Goal: Navigation & Orientation: Find specific page/section

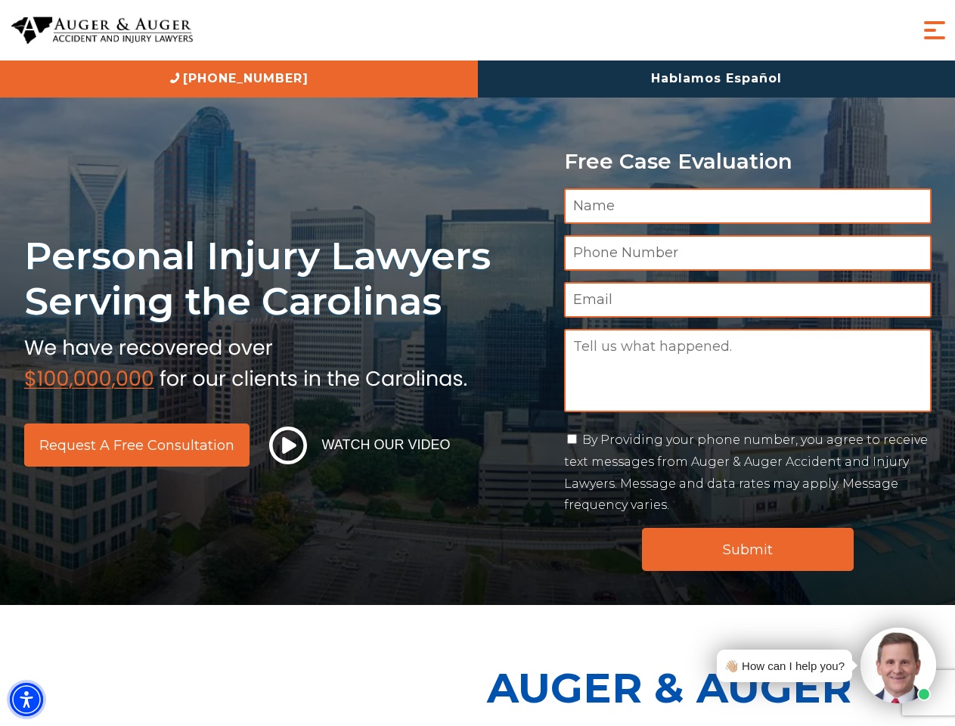
click at [26, 700] on img "Accessibility Menu" at bounding box center [26, 699] width 33 height 33
